Goal: Task Accomplishment & Management: Use online tool/utility

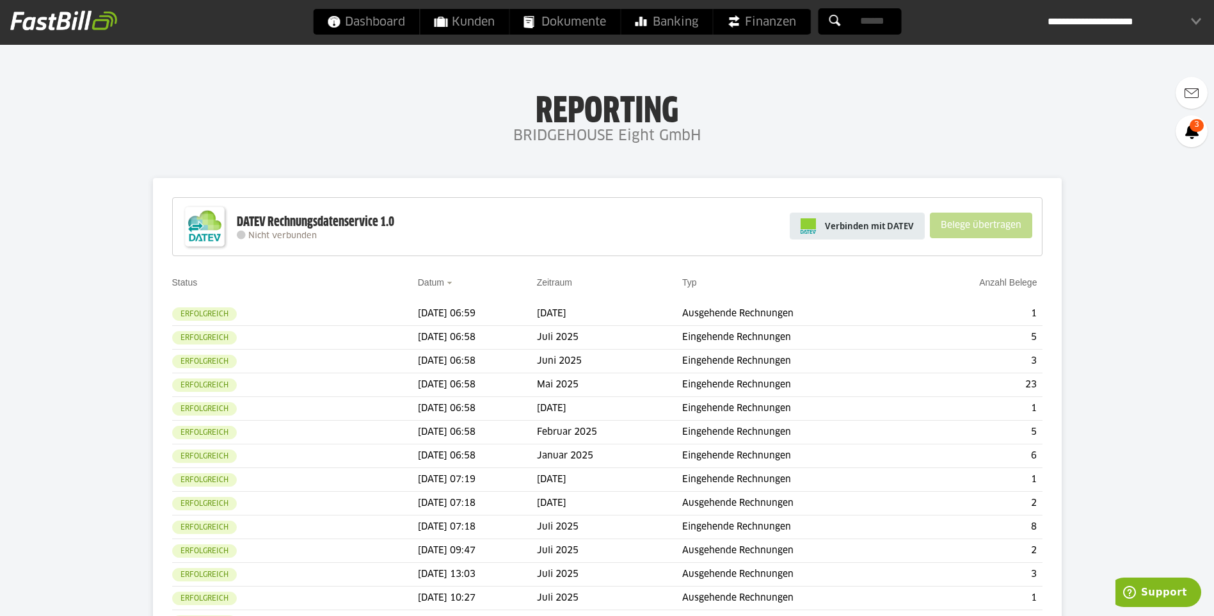
click at [877, 225] on span "Verbinden mit DATEV" at bounding box center [869, 225] width 89 height 13
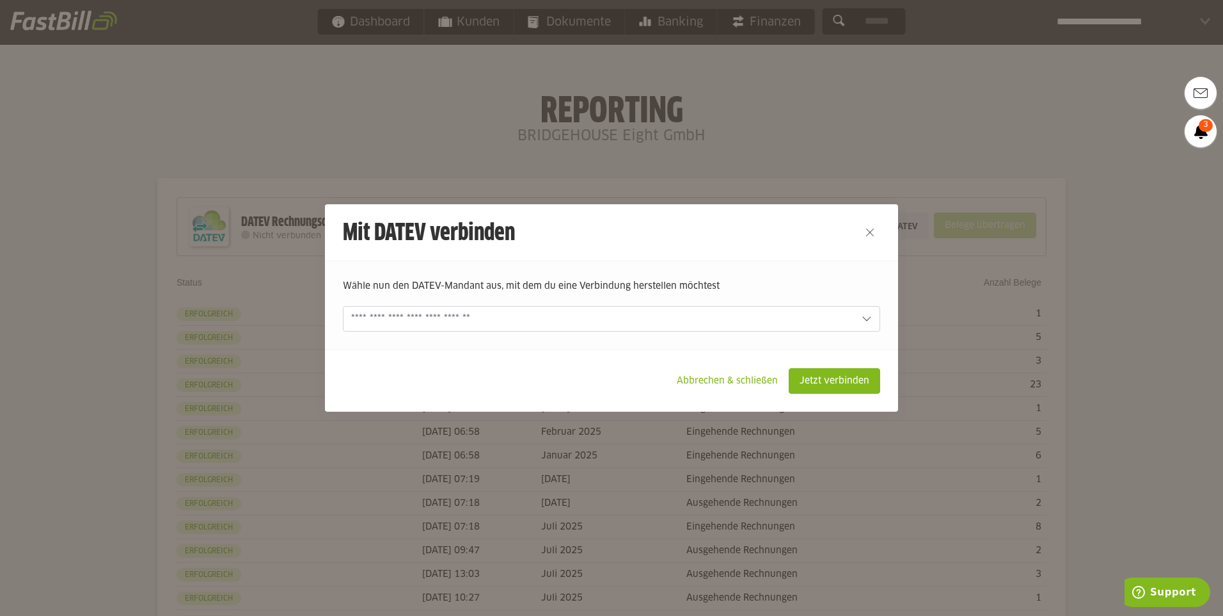
click at [854, 302] on form "[PERSON_NAME] nun den DATEV-Mandant aus, mit dem du eine Verbindung herstellen …" at bounding box center [611, 305] width 537 height 52
click at [866, 317] on icon at bounding box center [867, 319] width 10 height 10
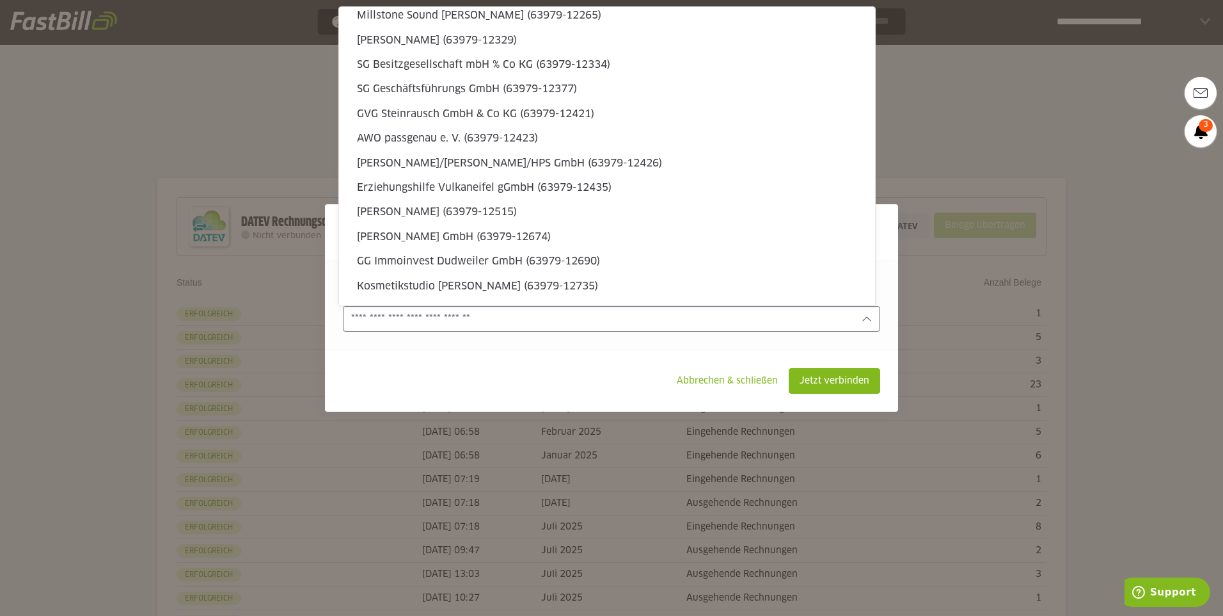
scroll to position [3888, 0]
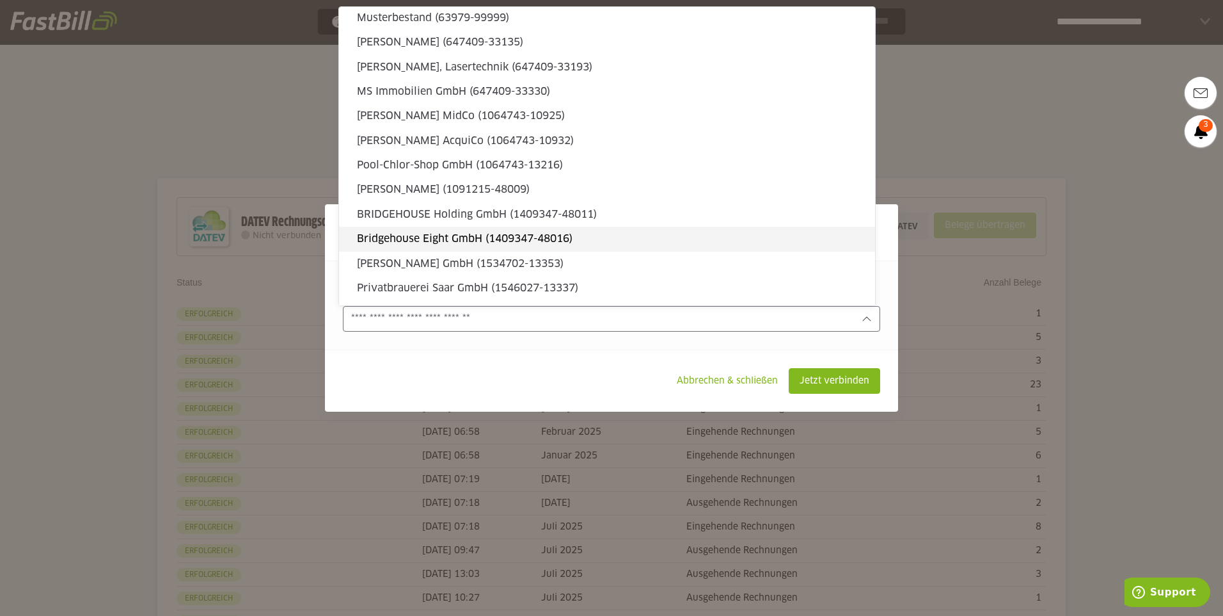
click at [646, 240] on slot "Bridgehouse Eight GmbH (1409347-48016)" at bounding box center [611, 239] width 508 height 14
type input "**********"
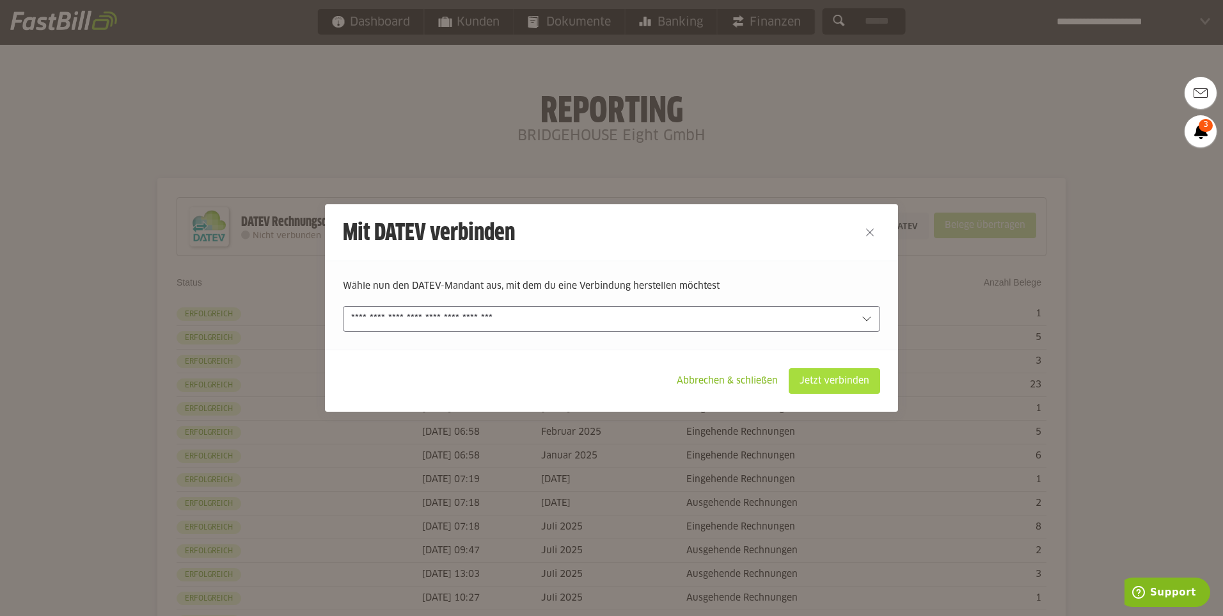
click at [811, 381] on slot "Jetzt verbinden" at bounding box center [835, 381] width 90 height 24
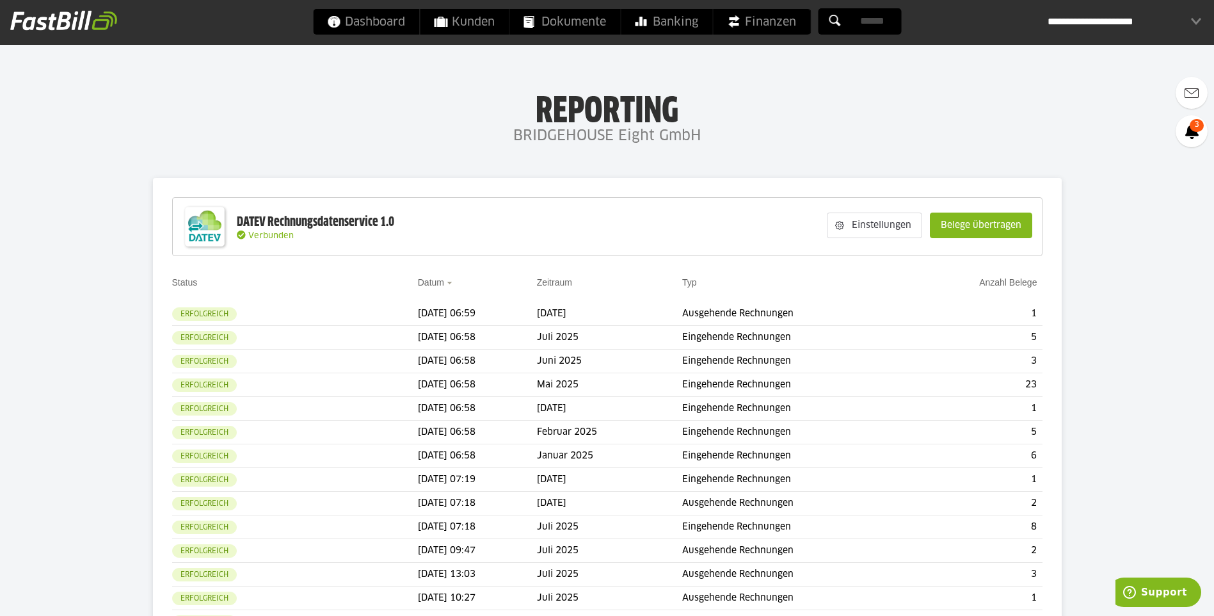
drag, startPoint x: 1023, startPoint y: 227, endPoint x: 1017, endPoint y: 228, distance: 6.5
click at [1021, 227] on slot "Belege übertragen" at bounding box center [980, 225] width 101 height 24
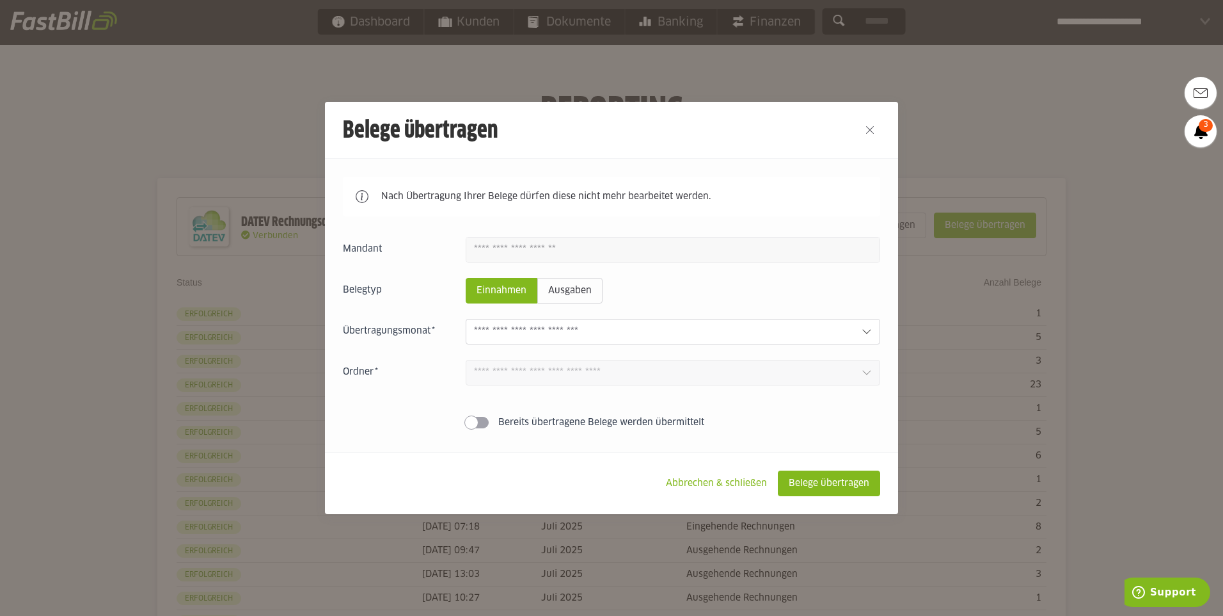
click at [839, 333] on input "text" at bounding box center [662, 331] width 377 height 14
click at [1013, 88] on div at bounding box center [611, 308] width 1223 height 616
